Goal: Task Accomplishment & Management: Manage account settings

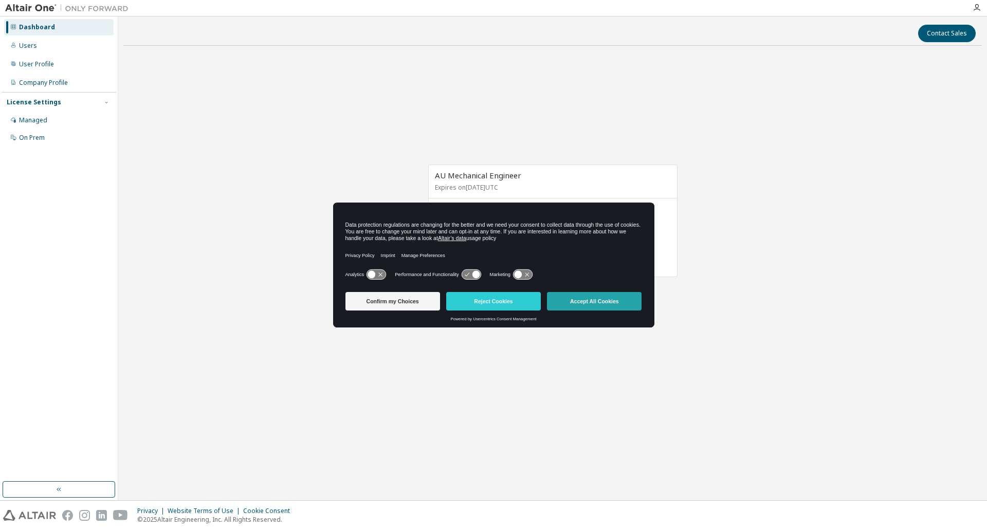
click at [616, 297] on button "Accept All Cookies" at bounding box center [594, 301] width 95 height 19
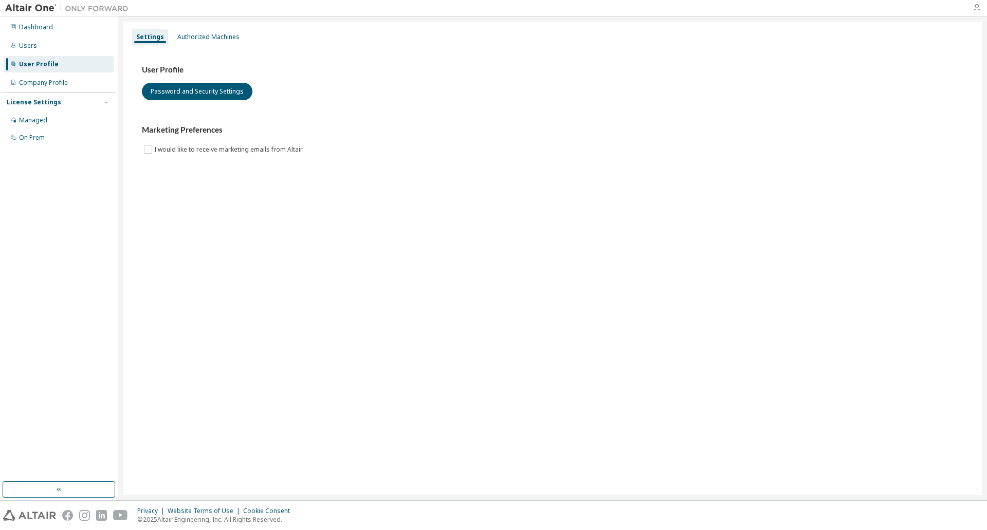
click at [977, 9] on icon "button" at bounding box center [977, 8] width 8 height 8
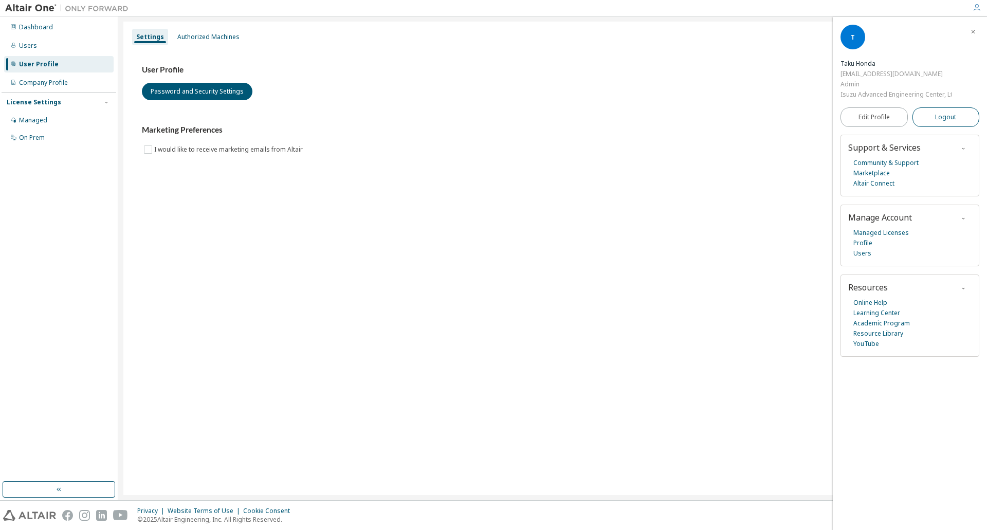
click at [954, 123] on button "Logout" at bounding box center [946, 117] width 67 height 20
